Goal: Task Accomplishment & Management: Use online tool/utility

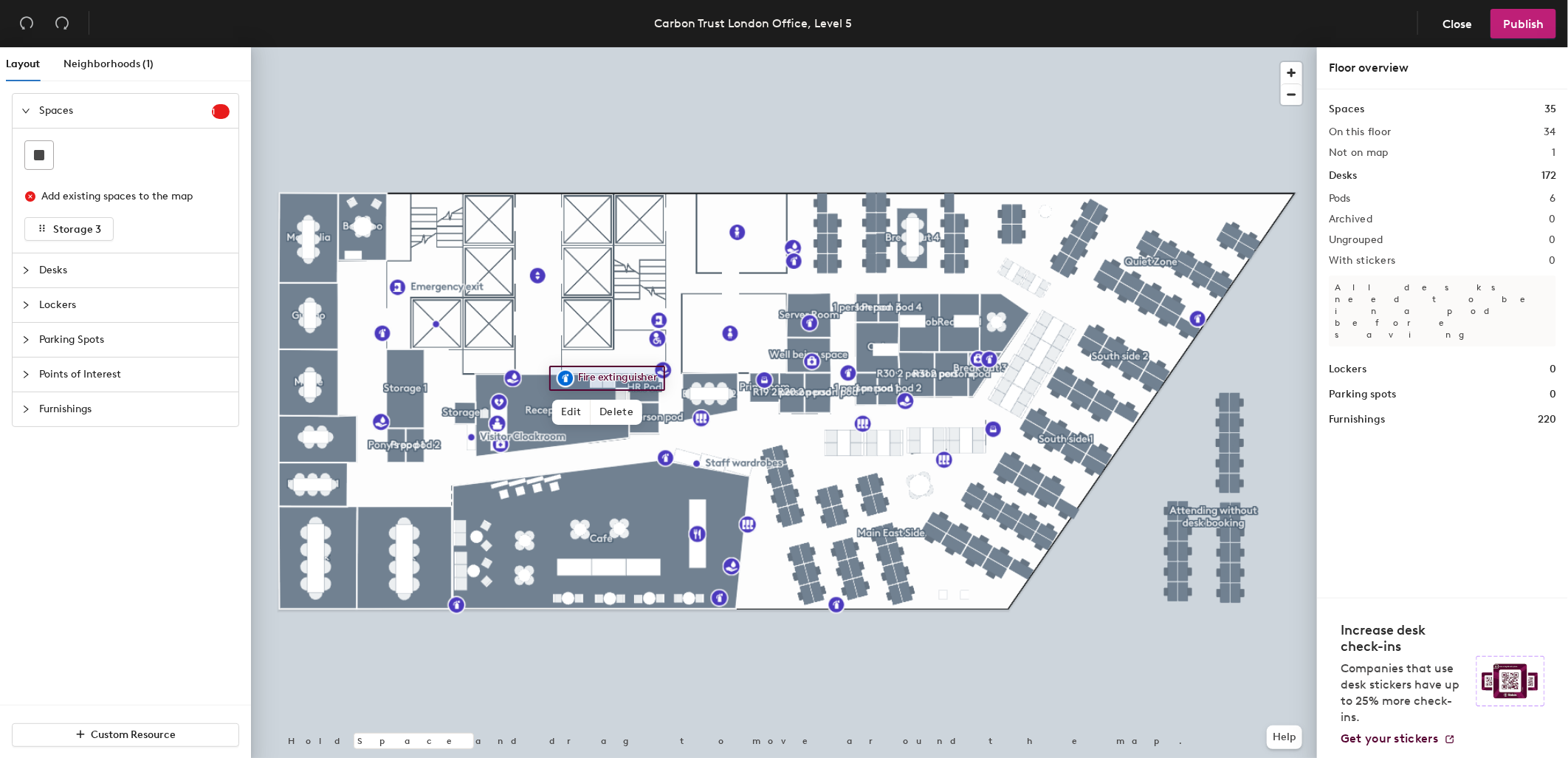
click at [452, 47] on div at bounding box center [784, 47] width 1066 height 0
click at [56, 409] on span "Furnishings" at bounding box center [134, 409] width 190 height 33
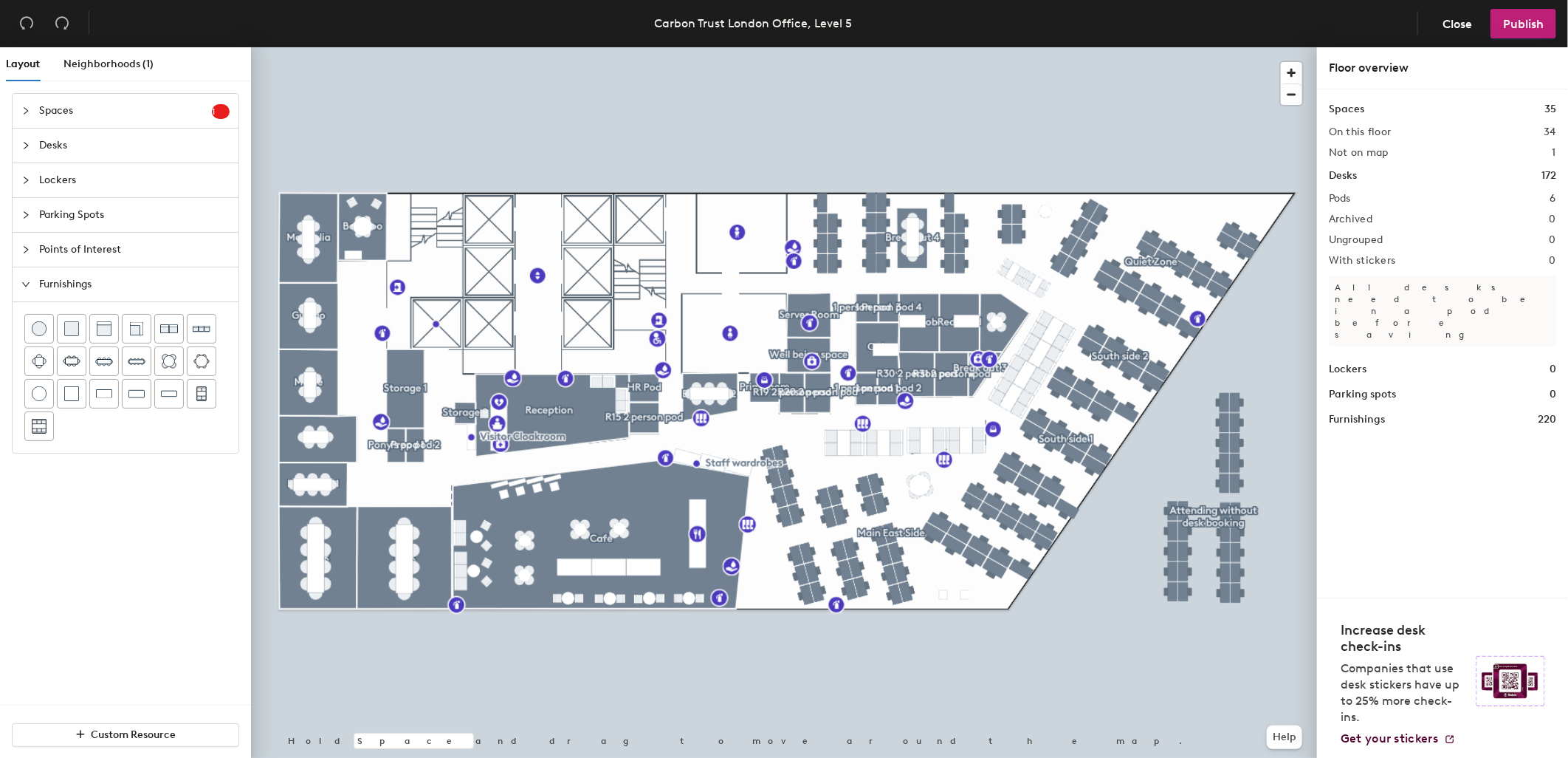
click at [61, 254] on span "Points of Interest" at bounding box center [134, 249] width 190 height 33
click at [465, 392] on div "Layout Neighborhoods (1) Spaces 1 Add existing spaces to the map Storage 3 Desk…" at bounding box center [784, 405] width 1568 height 716
drag, startPoint x: 137, startPoint y: 329, endPoint x: 448, endPoint y: 392, distance: 317.3
click at [448, 47] on div at bounding box center [784, 47] width 1066 height 0
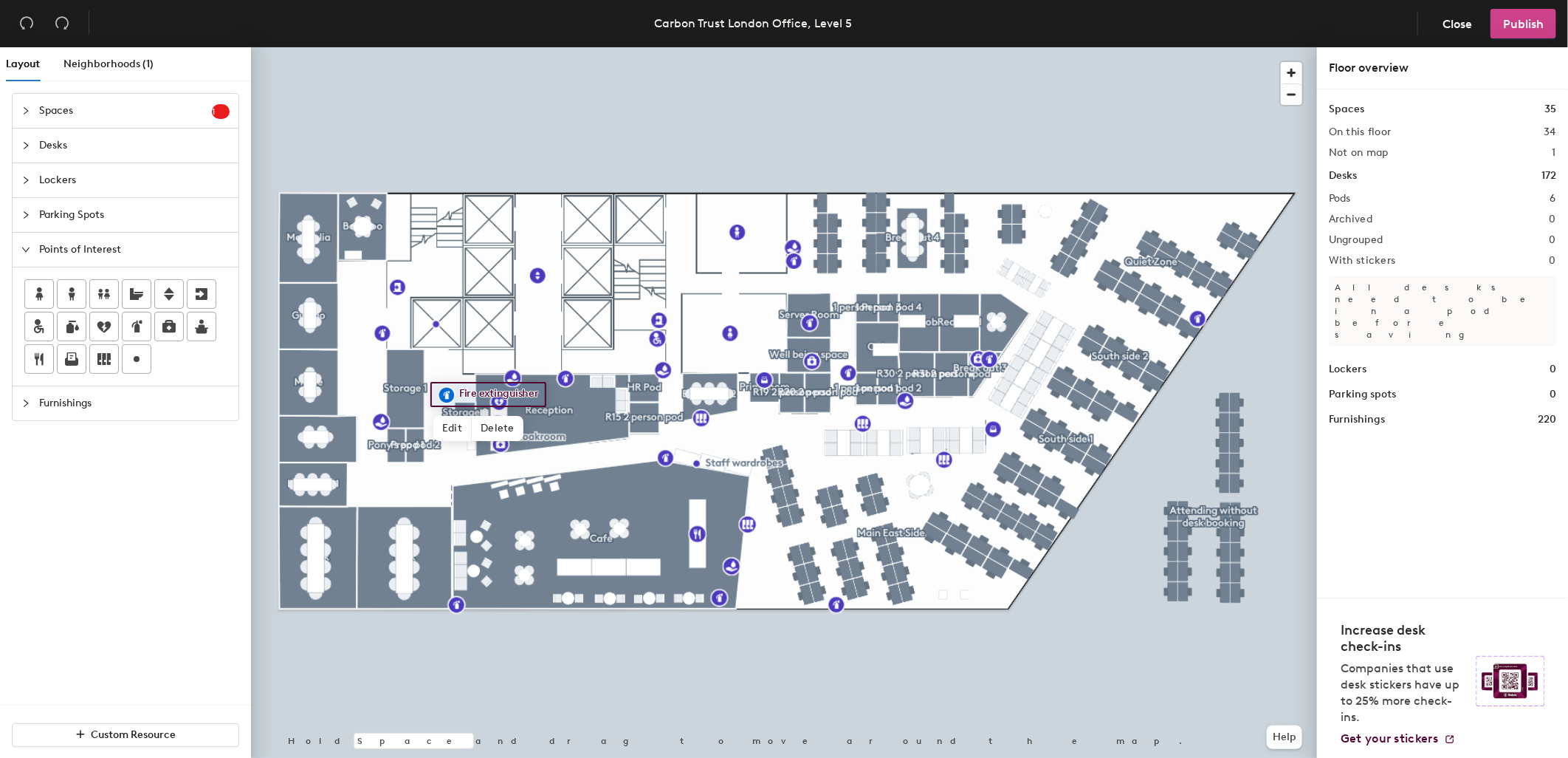
click at [1516, 30] on span "Publish" at bounding box center [1523, 24] width 40 height 14
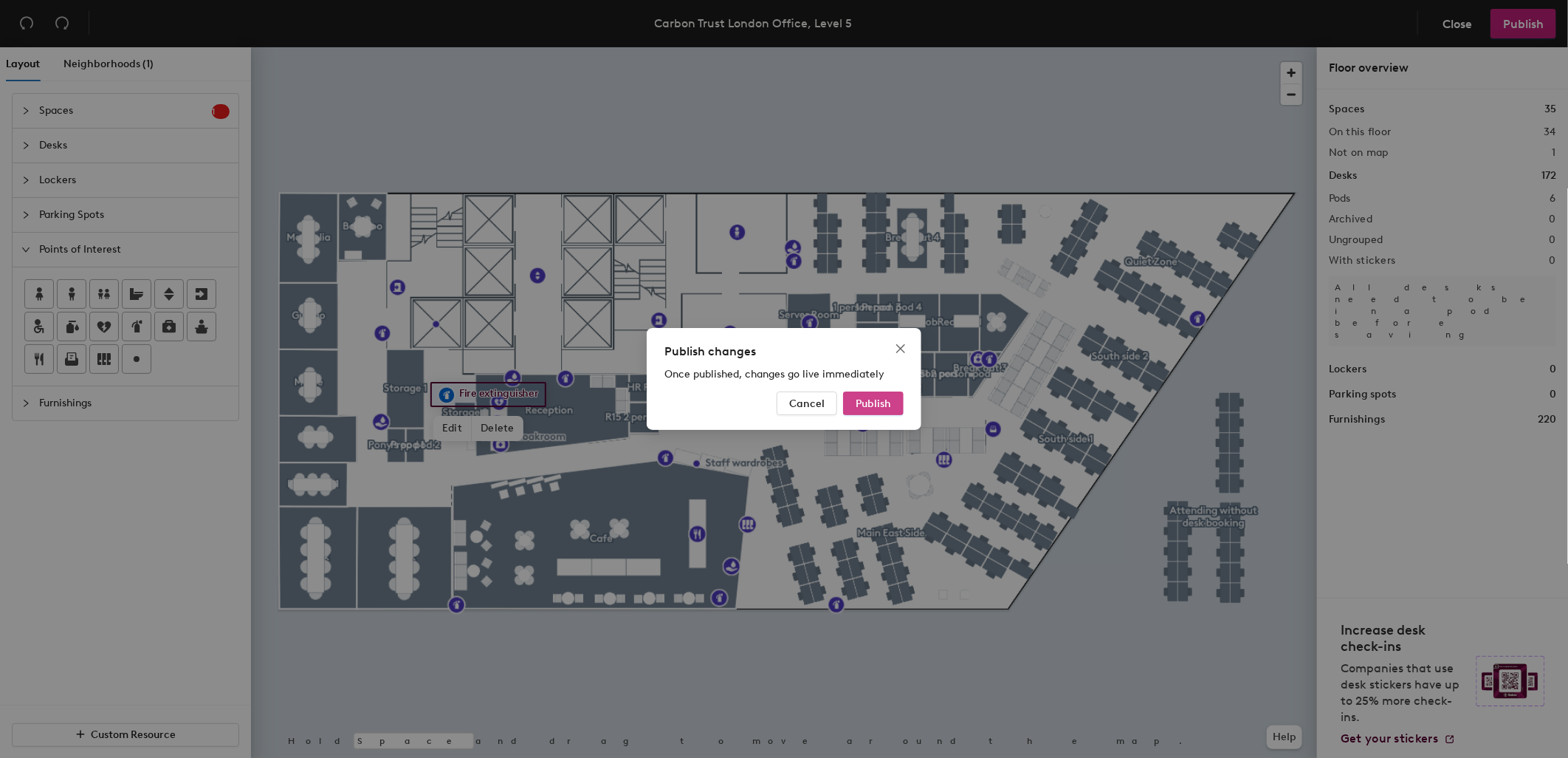
click at [874, 411] on button "Publish" at bounding box center [872, 403] width 60 height 24
